Goal: Transaction & Acquisition: Purchase product/service

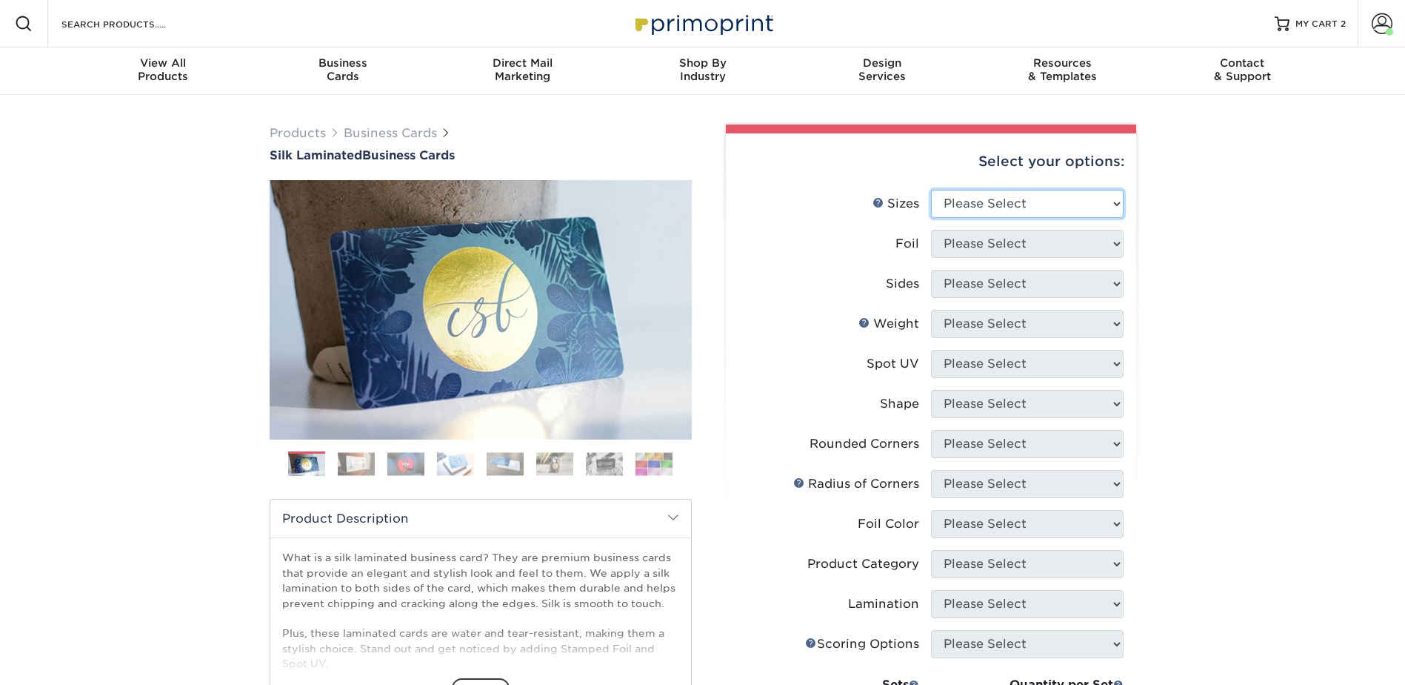
click at [970, 191] on select "Please Select 1.5" x 3.5" - Mini 1.75" x 3.5" - Mini 2" x 2" - Square 2" x 3" -…" at bounding box center [1027, 204] width 193 height 28
select select "2.00x3.50"
click at [931, 190] on select "Please Select 1.5" x 3.5" - Mini 1.75" x 3.5" - Mini 2" x 2" - Square 2" x 3" -…" at bounding box center [1027, 204] width 193 height 28
click at [965, 244] on select "Please Select Yes No" at bounding box center [1027, 244] width 193 height 28
select select "0"
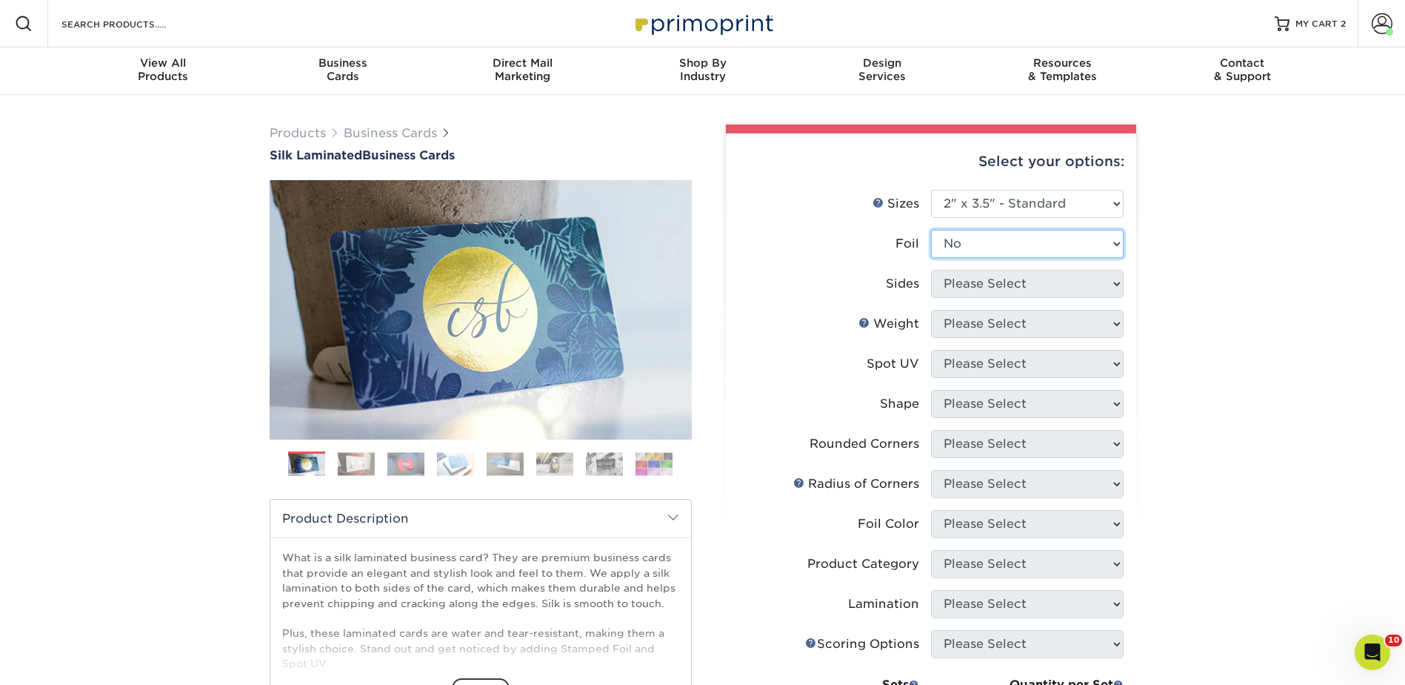
click at [931, 230] on select "Please Select Yes No" at bounding box center [1027, 244] width 193 height 28
click at [958, 283] on select "Please Select Print Both Sides Print Front Only" at bounding box center [1027, 284] width 193 height 28
select select "13abbda7-1d64-4f25-8bb2-c179b224825d"
click at [931, 270] on select "Please Select Print Both Sides Print Front Only" at bounding box center [1027, 284] width 193 height 28
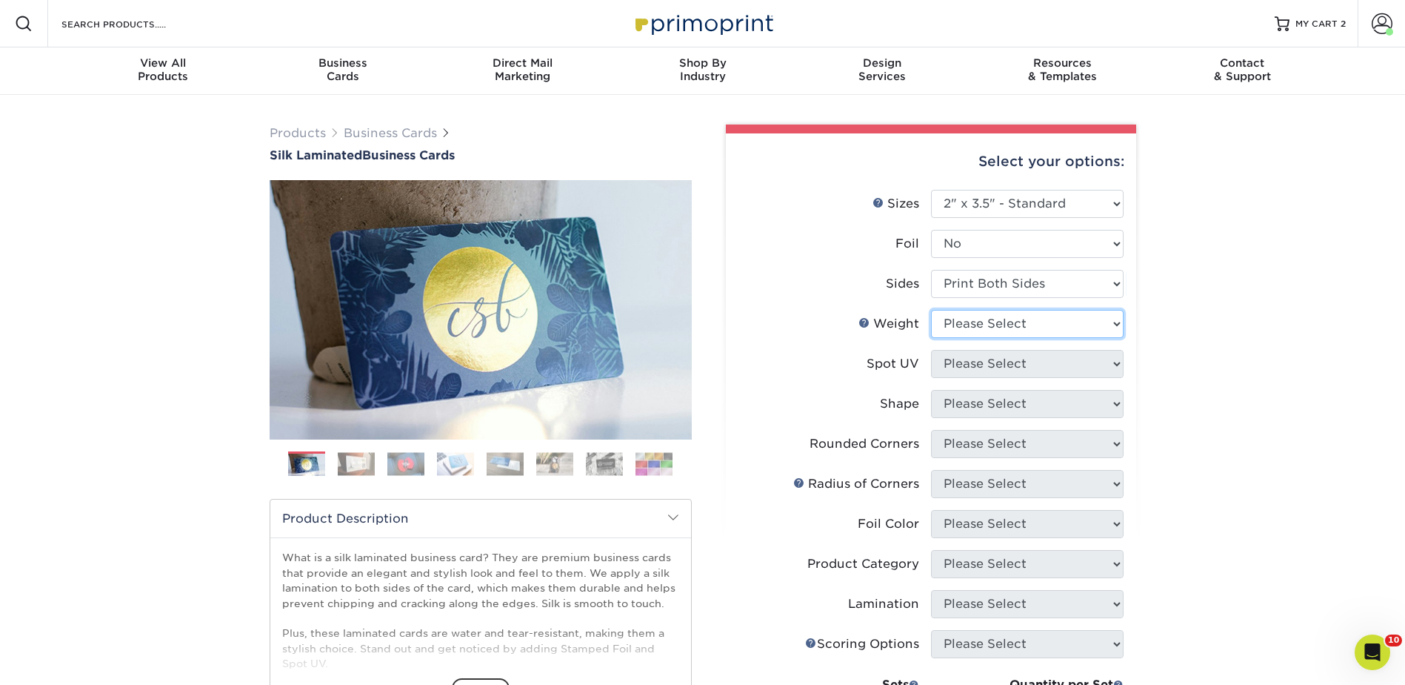
drag, startPoint x: 964, startPoint y: 314, endPoint x: 964, endPoint y: 323, distance: 8.9
click at [964, 314] on select "Please Select 16PT" at bounding box center [1027, 324] width 193 height 28
select select "16PT"
click at [931, 310] on select "Please Select 16PT" at bounding box center [1027, 324] width 193 height 28
drag, startPoint x: 976, startPoint y: 357, endPoint x: 979, endPoint y: 377, distance: 20.2
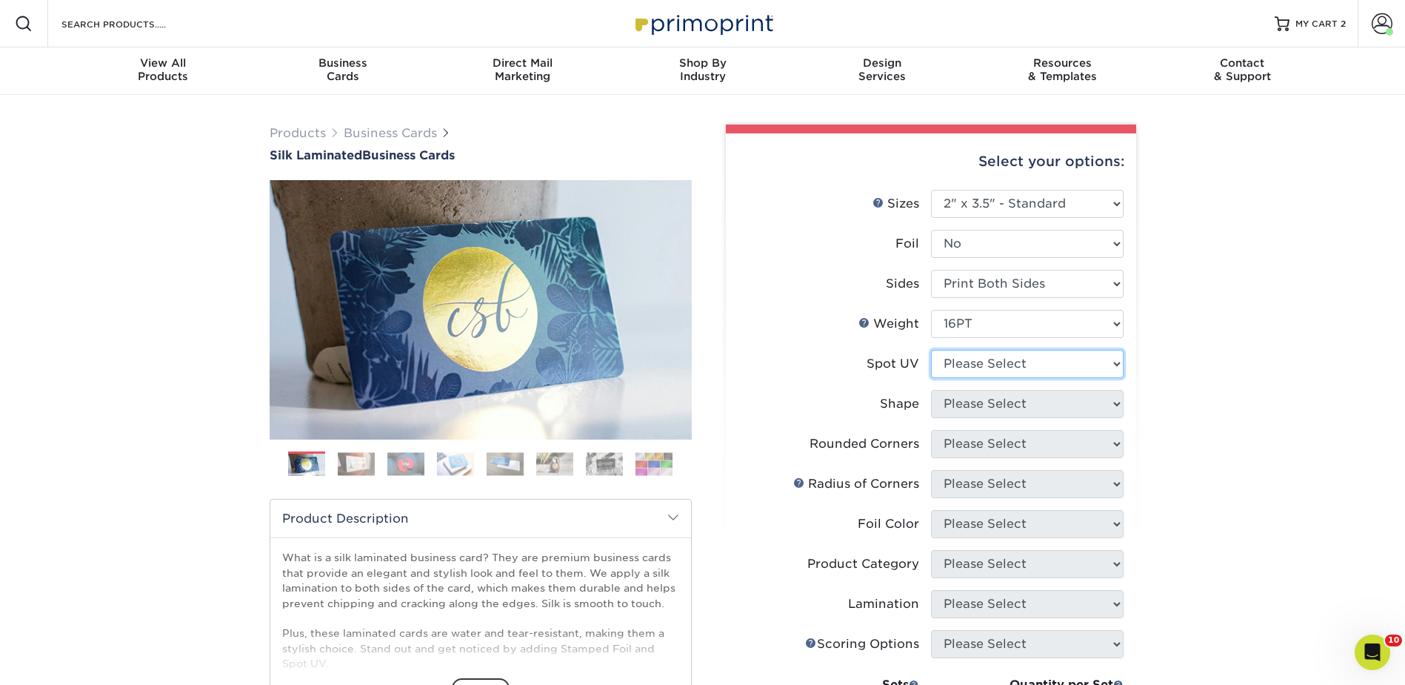
click at [976, 357] on select "Please Select No Spot UV Front and Back (Both Sides) Front Only Back Only" at bounding box center [1027, 364] width 193 height 28
select select "3"
click at [931, 350] on select "Please Select No Spot UV Front and Back (Both Sides) Front Only Back Only" at bounding box center [1027, 364] width 193 height 28
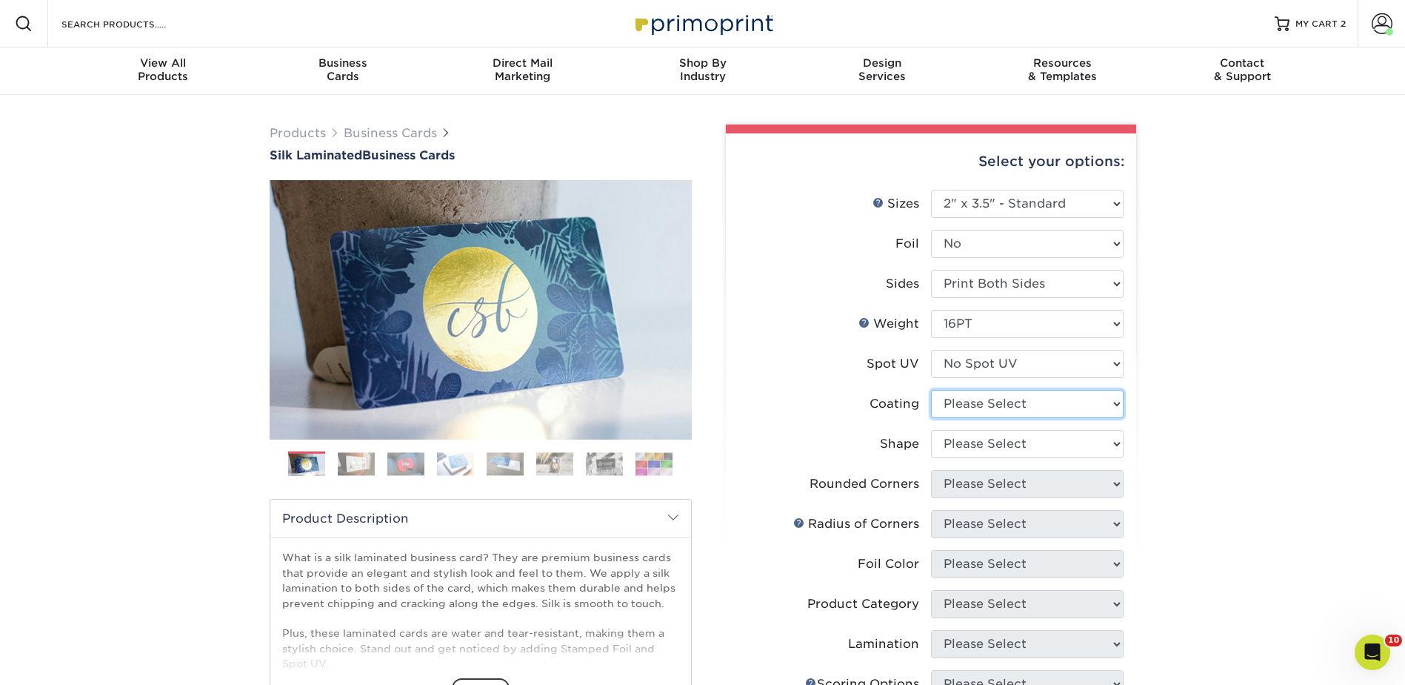
drag, startPoint x: 970, startPoint y: 400, endPoint x: 969, endPoint y: 419, distance: 18.5
click at [970, 400] on select at bounding box center [1027, 404] width 193 height 28
select select "3e7618de-abca-4bda-9f97-8b9129e913d8"
click at [931, 390] on select at bounding box center [1027, 404] width 193 height 28
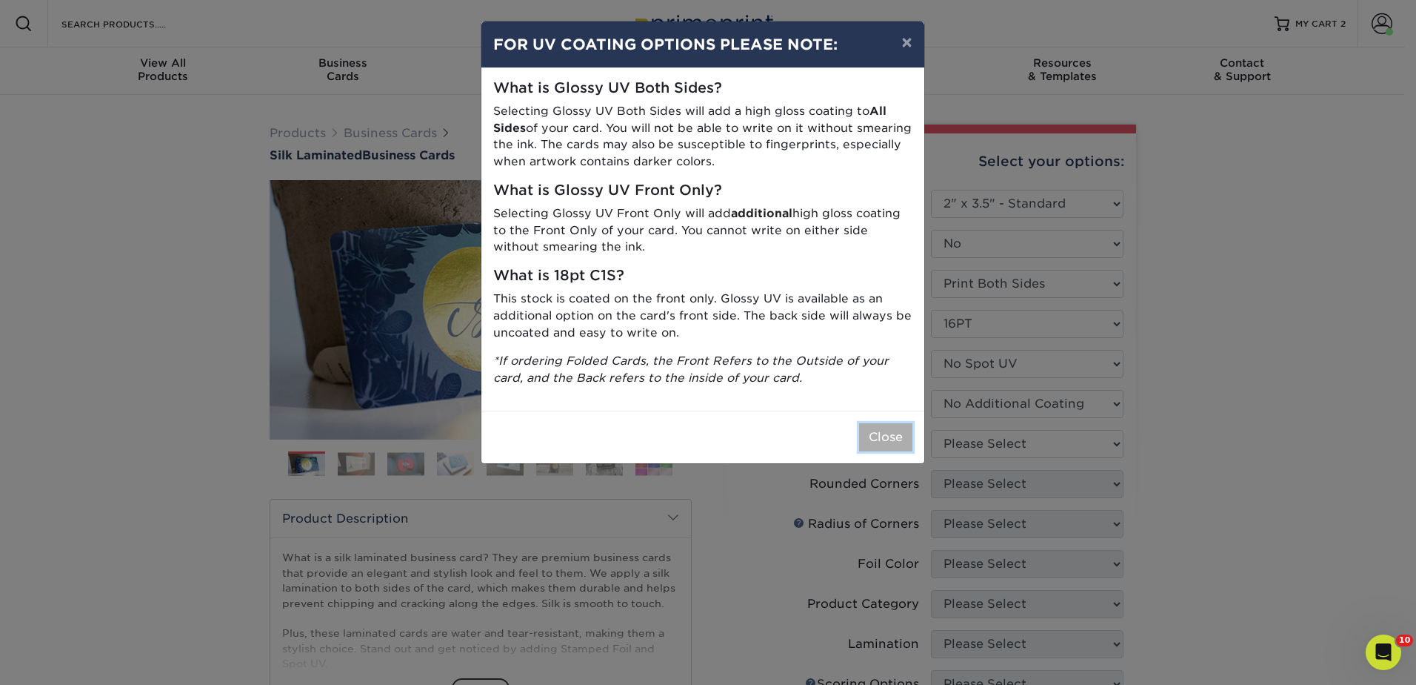
click at [902, 433] on button "Close" at bounding box center [885, 437] width 53 height 28
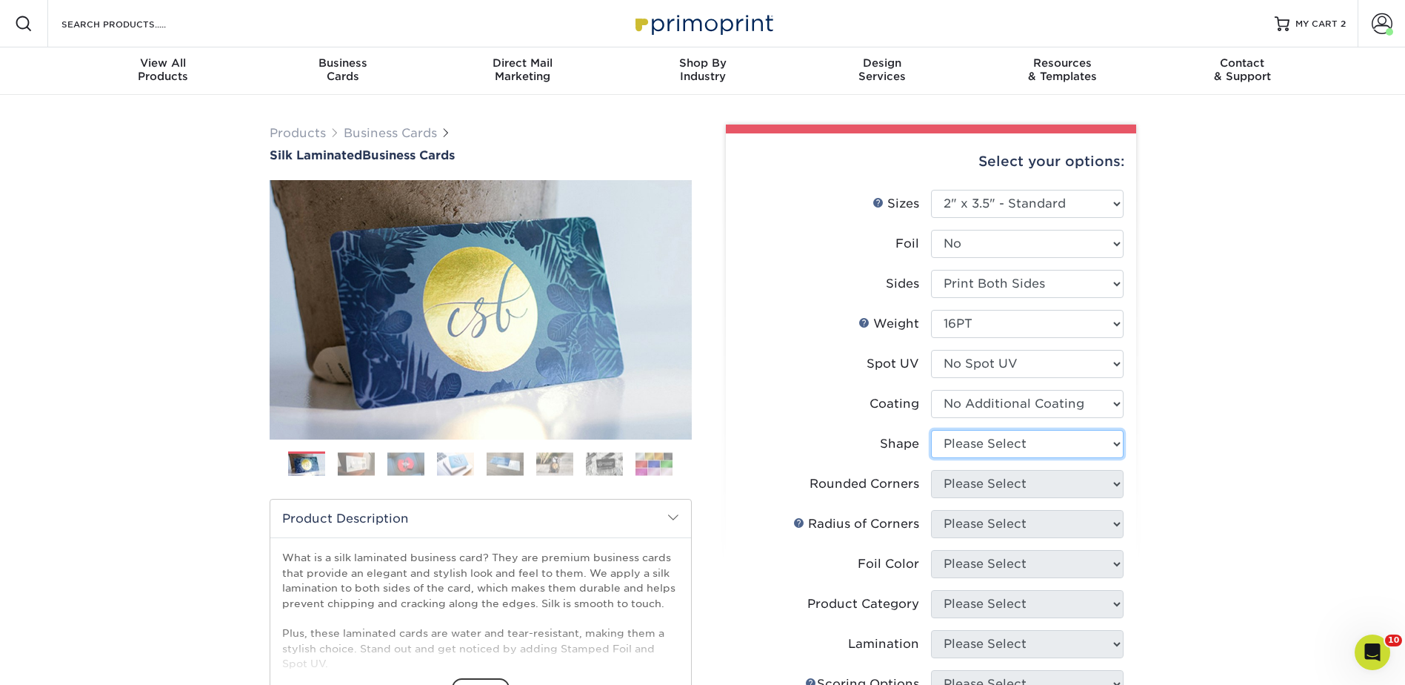
drag, startPoint x: 970, startPoint y: 441, endPoint x: 970, endPoint y: 450, distance: 9.6
click at [970, 441] on select "Please Select Standard Oval" at bounding box center [1027, 444] width 193 height 28
select select "standard"
click at [931, 430] on select "Please Select Standard Oval" at bounding box center [1027, 444] width 193 height 28
click at [968, 479] on select "Please Select Yes - Round 2 Corners Yes - Round 4 Corners No" at bounding box center [1027, 484] width 193 height 28
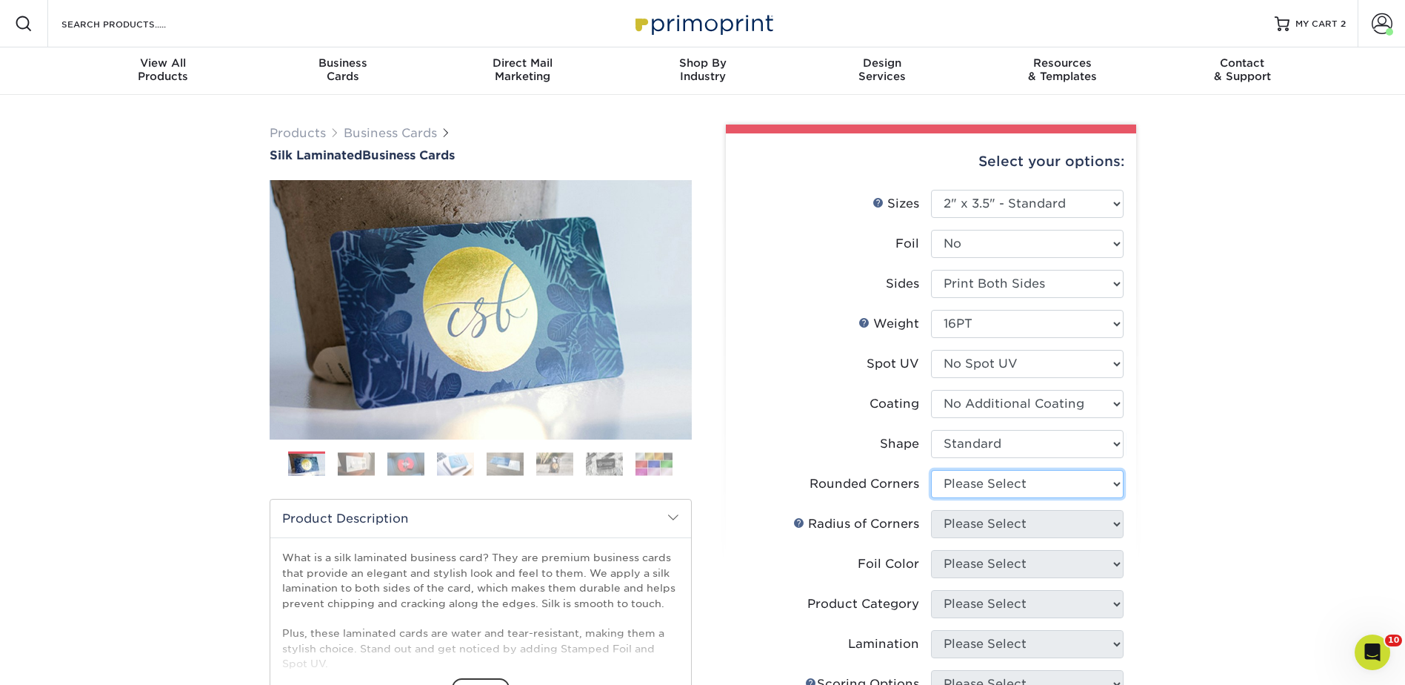
select select "7672df9e-0e0a-464d-8e1f-920c575e4da3"
click at [931, 470] on select "Please Select Yes - Round 2 Corners Yes - Round 4 Corners No" at bounding box center [1027, 484] width 193 height 28
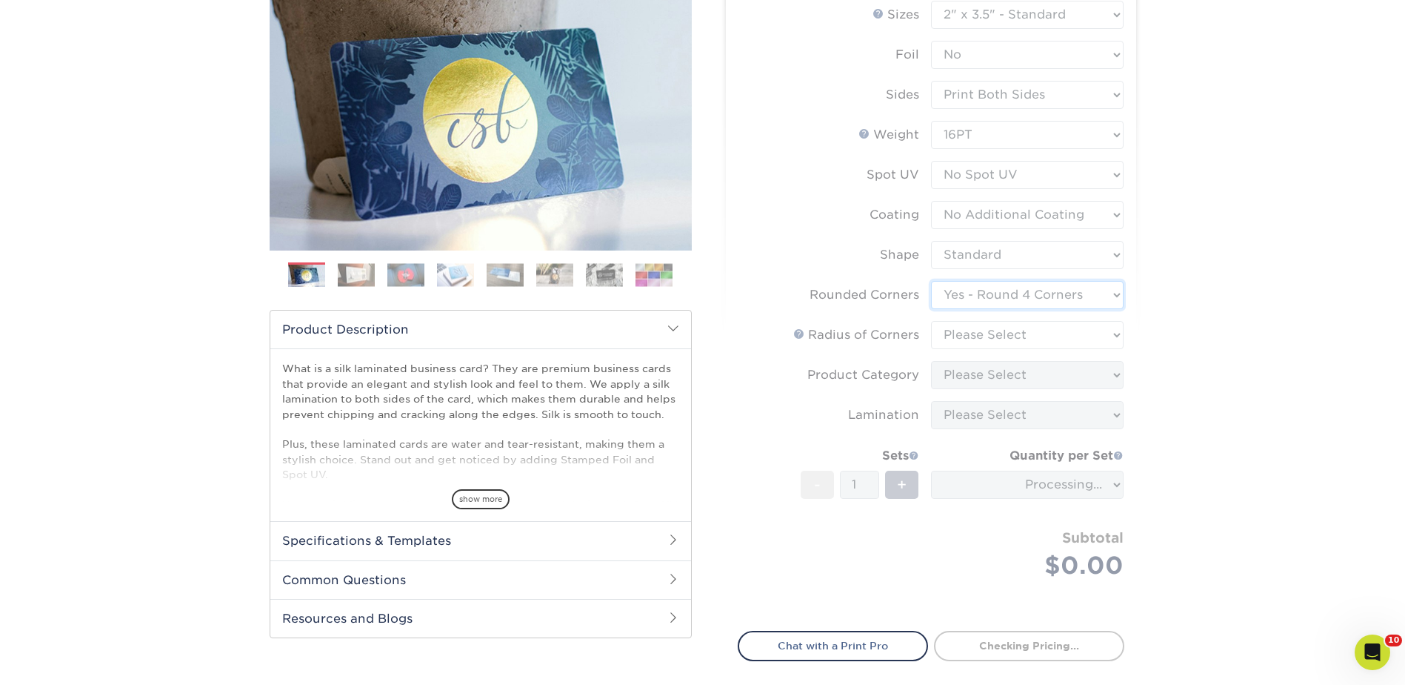
scroll to position [296, 0]
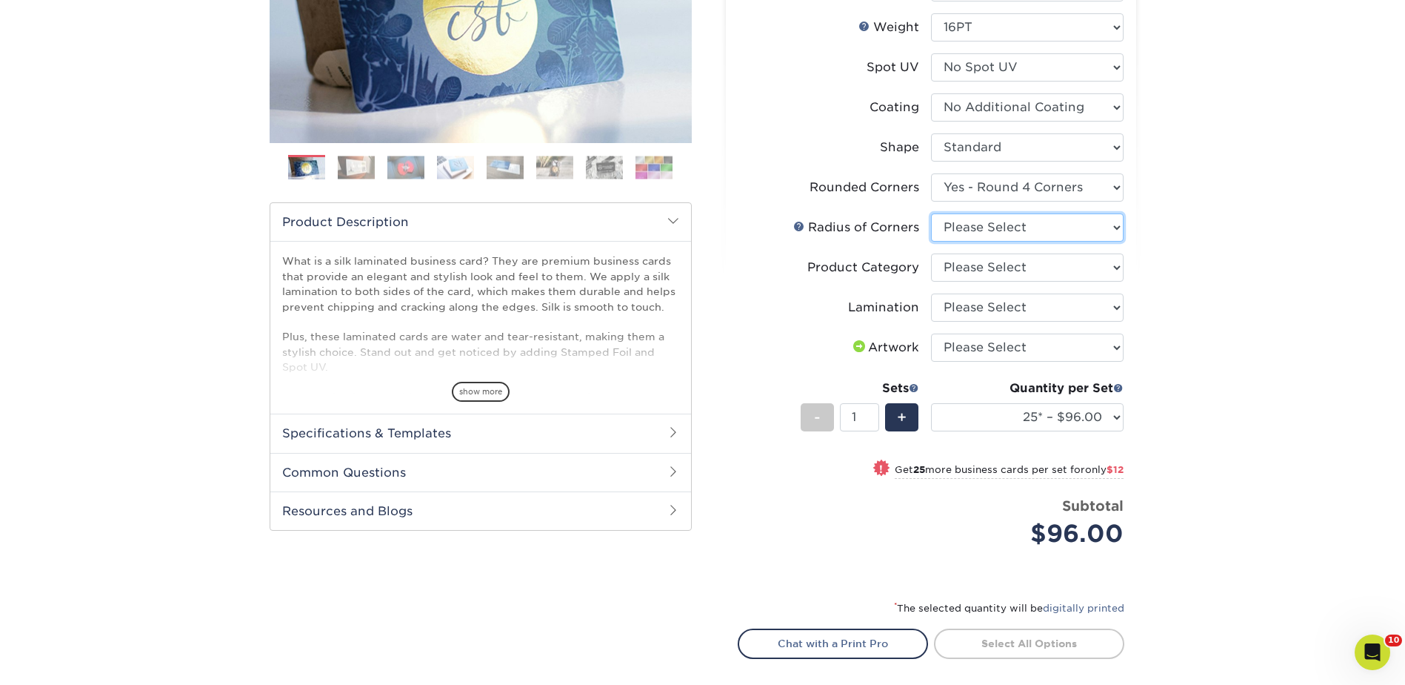
drag, startPoint x: 958, startPoint y: 219, endPoint x: 965, endPoint y: 229, distance: 12.7
click at [958, 219] on select "Please Select Rounded 1/8" Rounded 1/4"" at bounding box center [1027, 227] width 193 height 28
select select "479fbfe7-6a0c-4895-8c9a-81739b7486c9"
click at [931, 213] on select "Please Select Rounded 1/8" Rounded 1/4"" at bounding box center [1027, 227] width 193 height 28
click at [952, 264] on select "Please Select Business Cards" at bounding box center [1027, 267] width 193 height 28
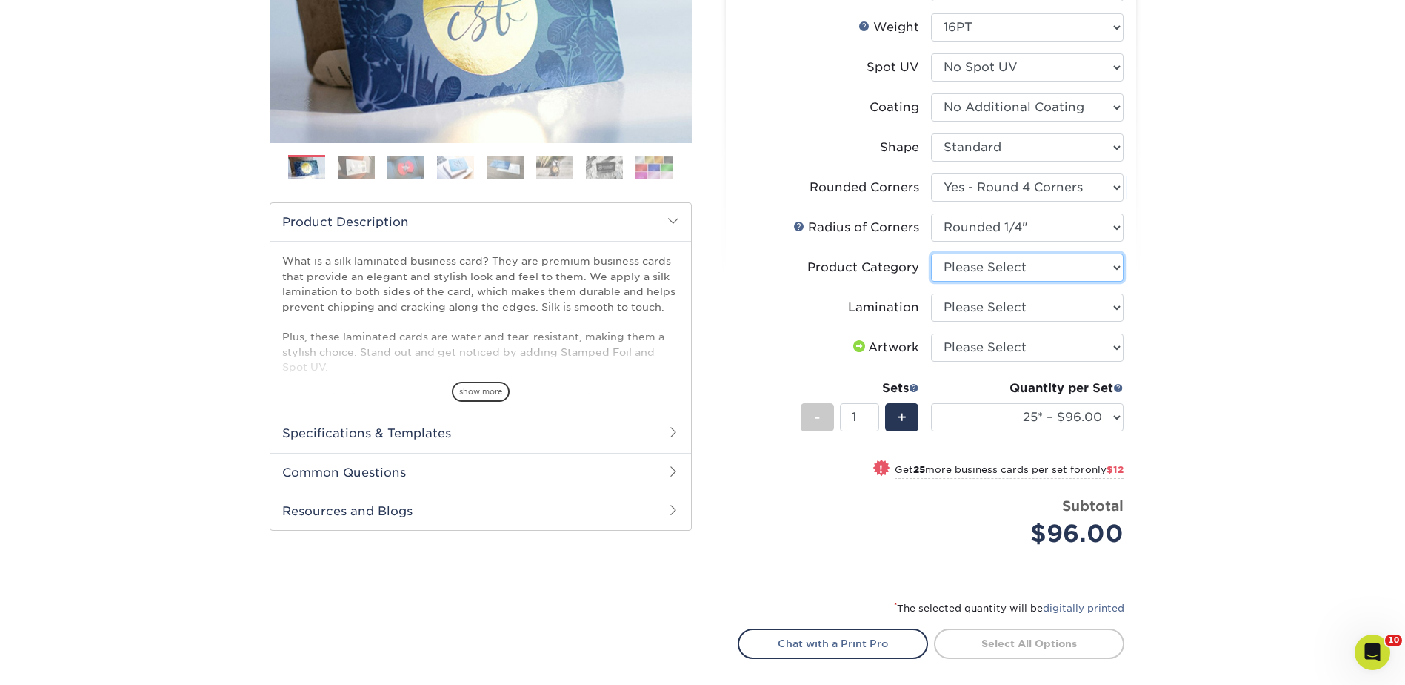
select select "3b5148f1-0588-4f88-a218-97bcfdce65c1"
click at [931, 253] on select "Please Select Business Cards" at bounding box center [1027, 267] width 193 height 28
click at [948, 307] on select "Please Select Silk" at bounding box center [1027, 307] width 193 height 28
select select "ccacb42f-45f7-42d3-bbd3-7c8421cf37f0"
click at [931, 293] on select "Please Select Silk" at bounding box center [1027, 307] width 193 height 28
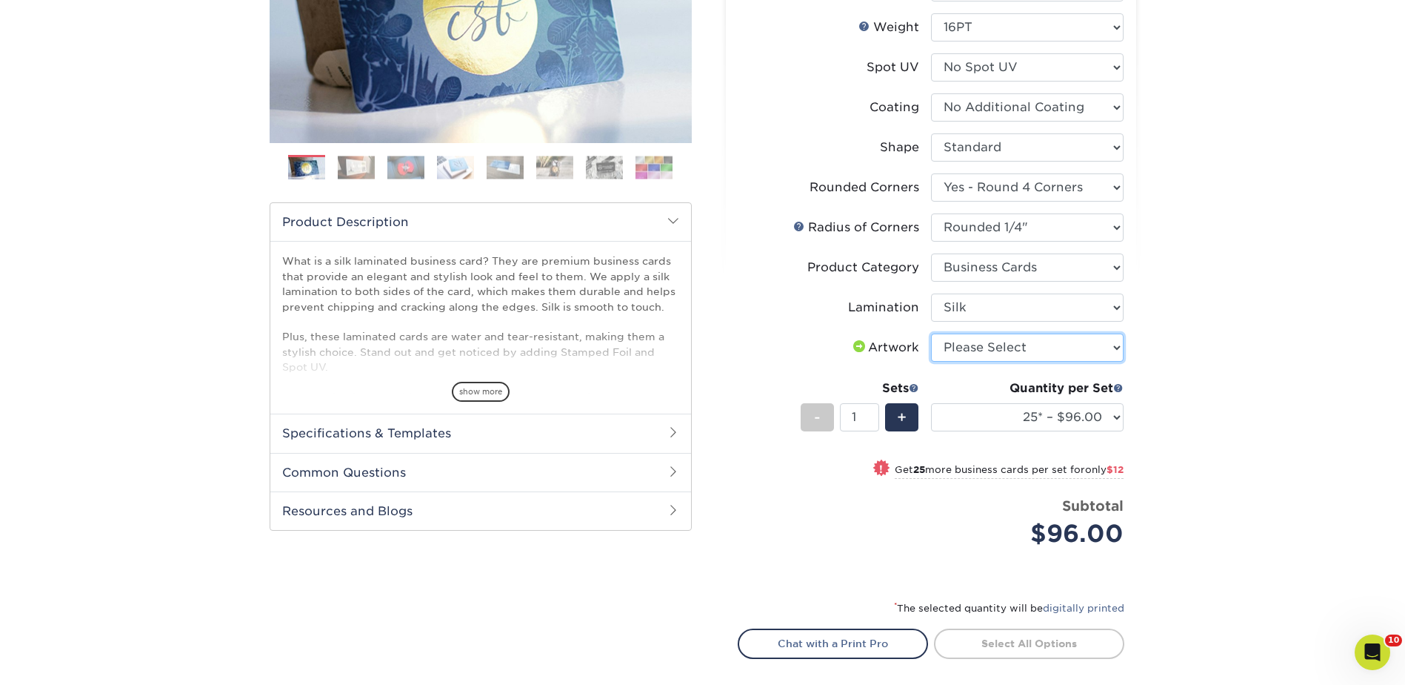
drag, startPoint x: 960, startPoint y: 347, endPoint x: 960, endPoint y: 356, distance: 9.6
click at [960, 347] on select "Please Select I will upload files I need a design - $100" at bounding box center [1027, 347] width 193 height 28
select select "upload"
click at [931, 333] on select "Please Select I will upload files I need a design - $100" at bounding box center [1027, 347] width 193 height 28
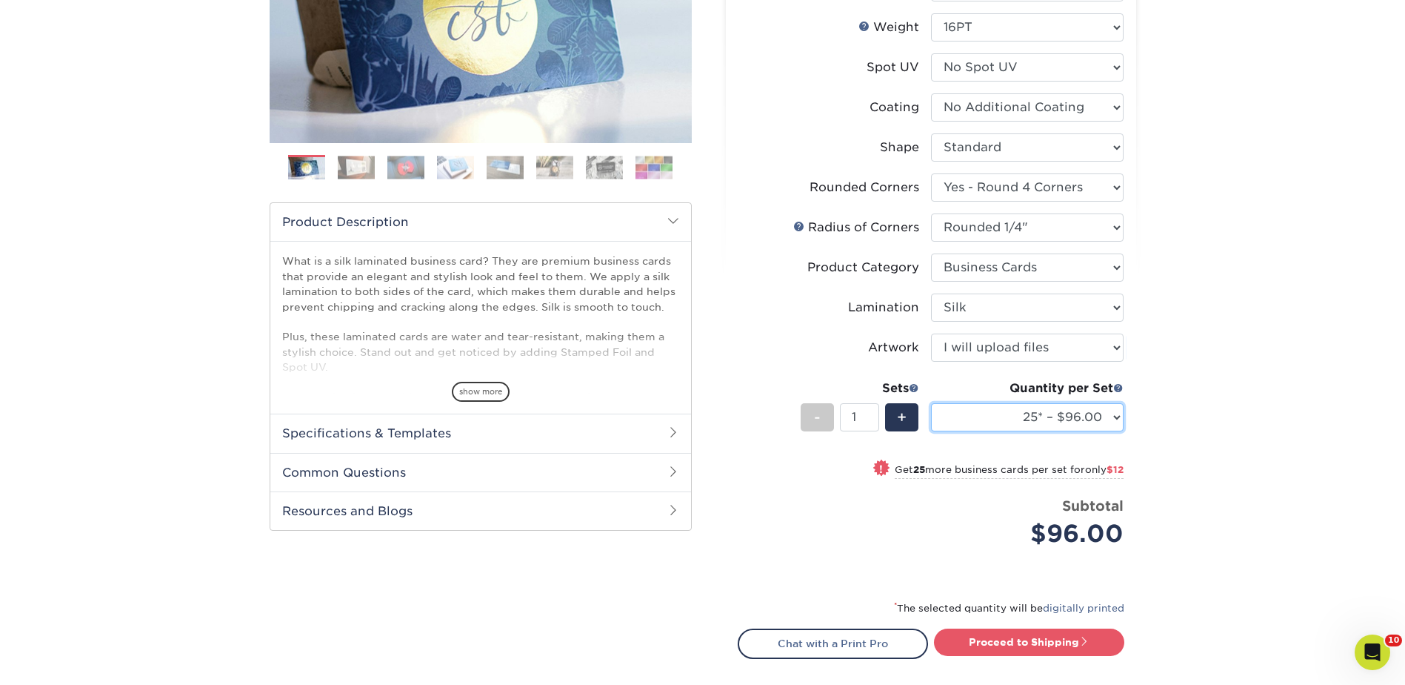
click at [965, 418] on select "25* – $96.00 50* – $108.00 75* – $120.00 100* – $128.00 250* – $136.00 500 – $1…" at bounding box center [1027, 417] width 193 height 28
select select "50* – $108.00"
click at [931, 403] on select "25* – $96.00 50* – $108.00 75* – $120.00 100* – $128.00 250* – $136.00 500 – $1…" at bounding box center [1027, 417] width 193 height 28
click at [909, 418] on div "+" at bounding box center [901, 417] width 33 height 28
type input "2"
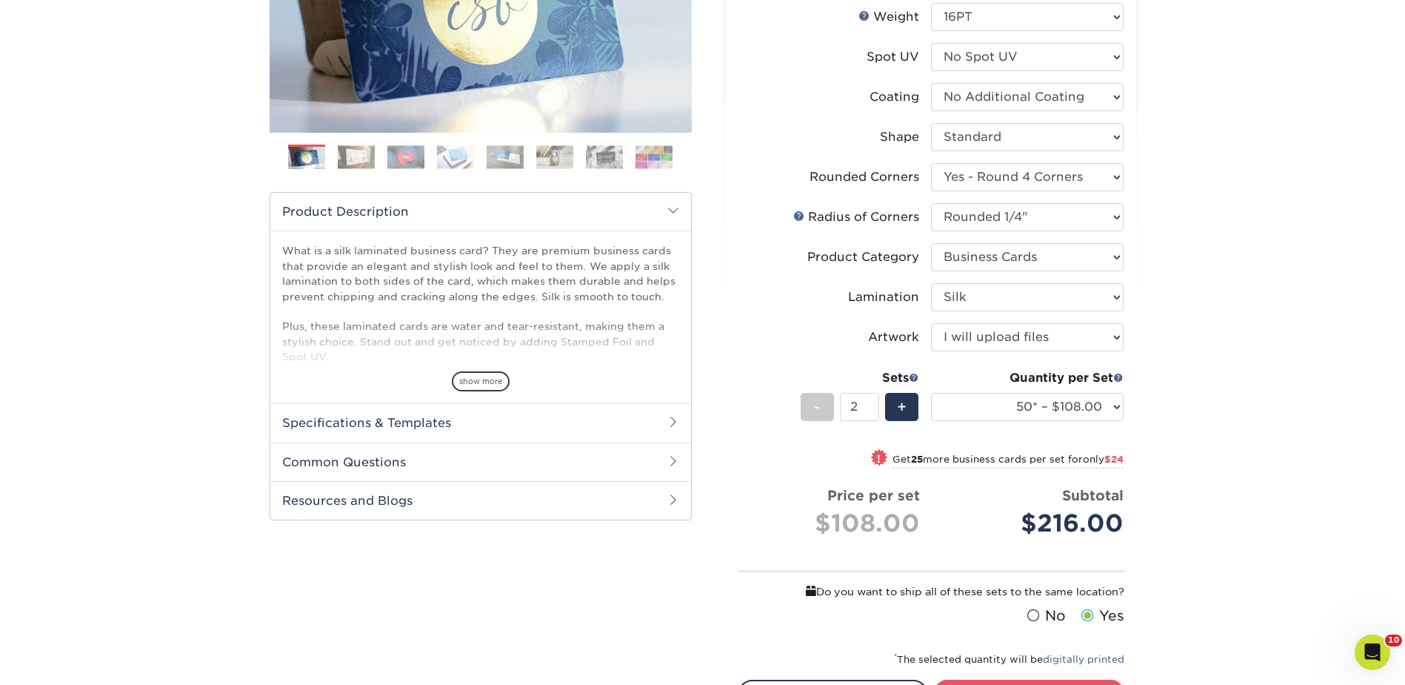
scroll to position [815, 0]
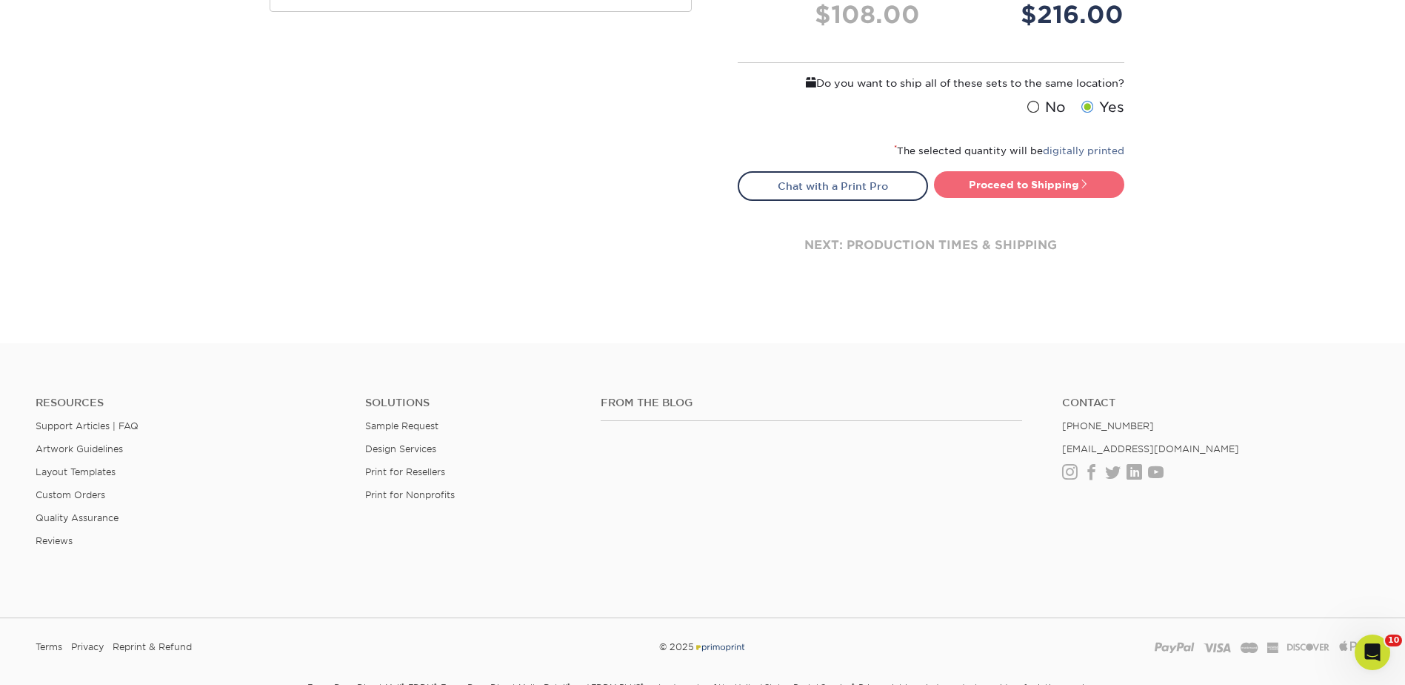
click at [1033, 188] on link "Proceed to Shipping" at bounding box center [1029, 184] width 190 height 27
type input "Set 1"
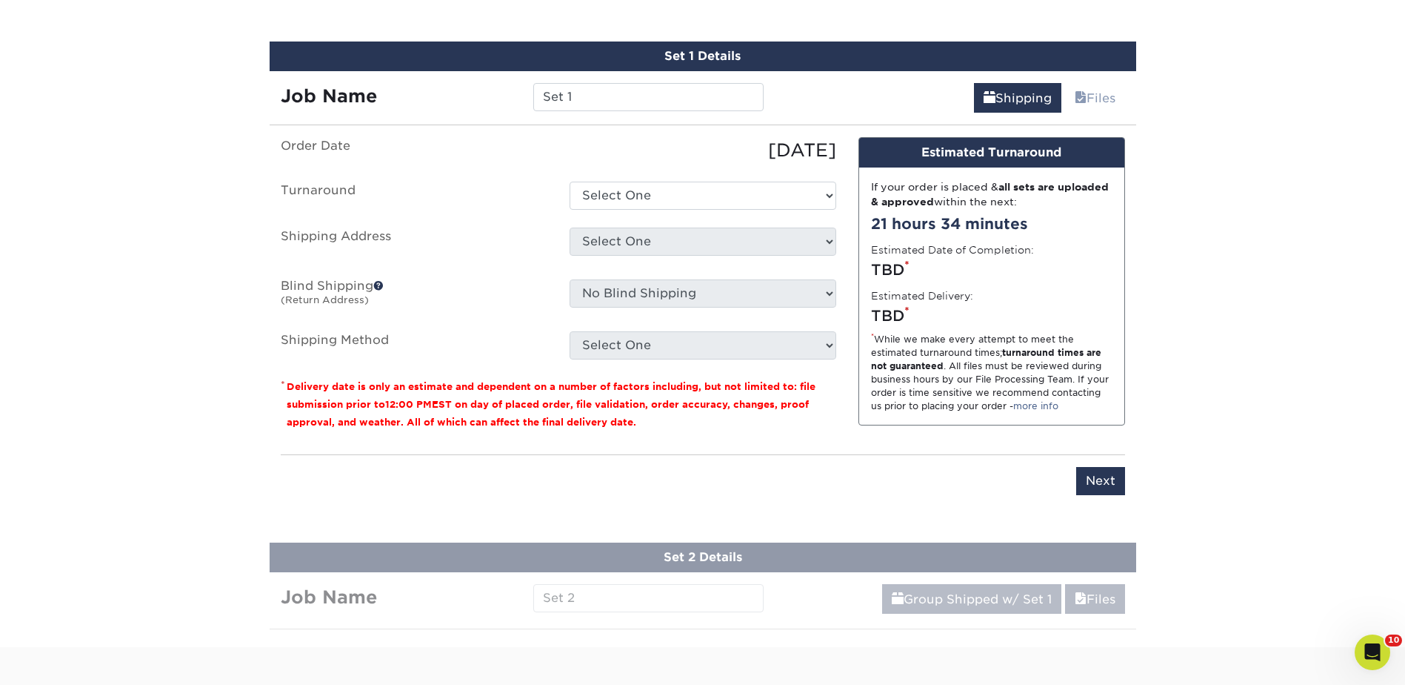
scroll to position [1026, 0]
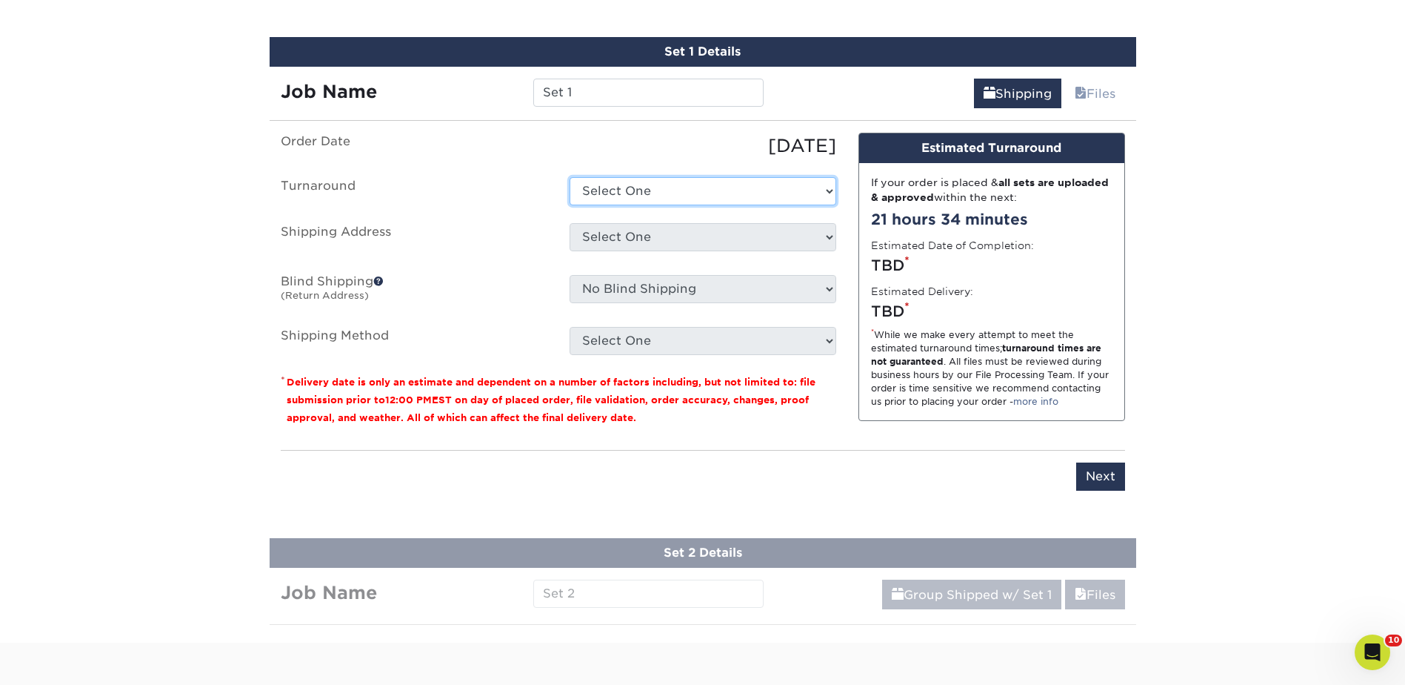
drag, startPoint x: 643, startPoint y: 183, endPoint x: 641, endPoint y: 195, distance: 12.1
click at [643, 183] on select "Select One 2-4 Business Days 2 Day Next Business Day" at bounding box center [703, 191] width 267 height 28
select select "4153c5e2-d5fe-400b-94ca-a1591c036a71"
click at [570, 177] on select "Select One 2-4 Business Days 2 Day Next Business Day" at bounding box center [703, 191] width 267 height 28
click at [616, 227] on select "Select One [GEOGRAPHIC_DATA] [GEOGRAPHIC_DATA] - fake [GEOGRAPHIC_DATA] [GEOGRA…" at bounding box center [703, 237] width 267 height 28
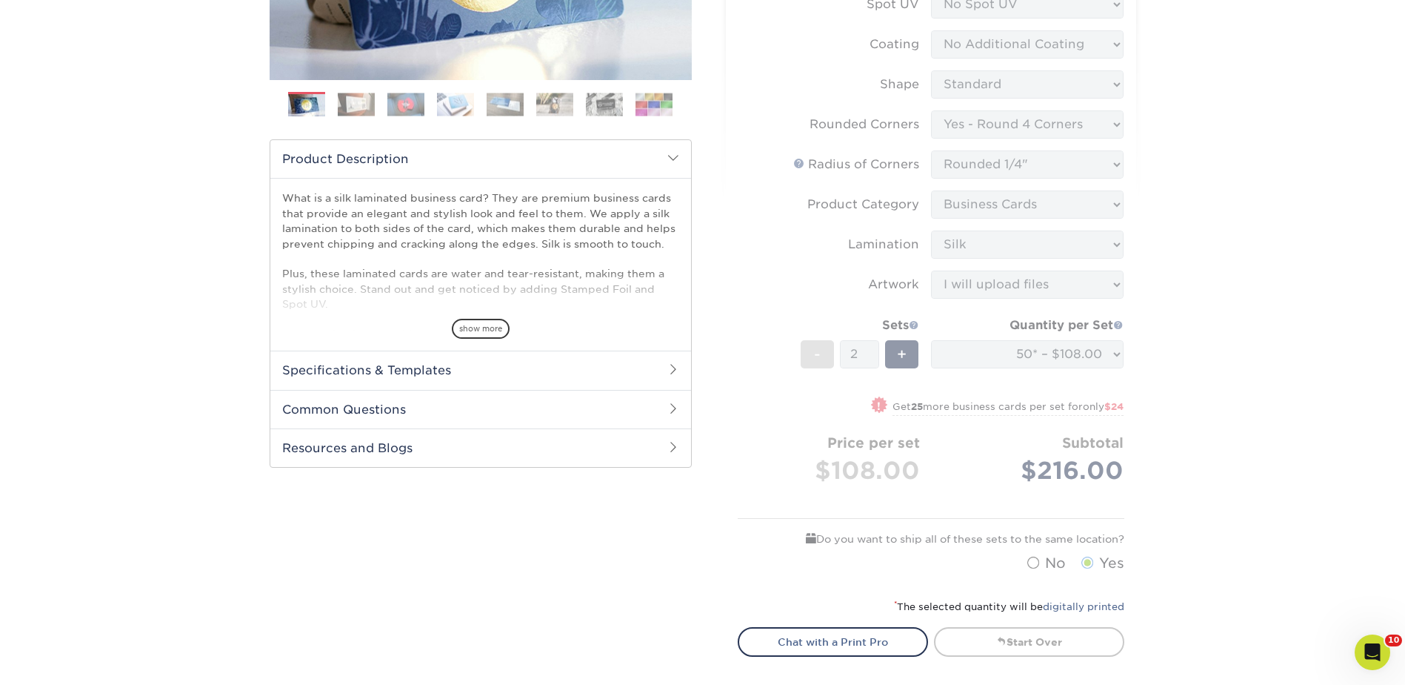
scroll to position [0, 0]
